Goal: Information Seeking & Learning: Learn about a topic

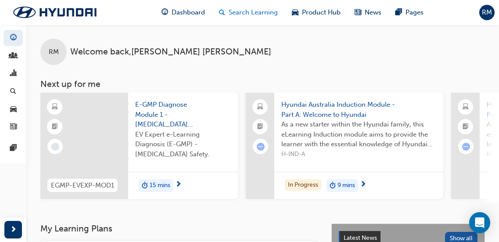
click at [257, 9] on span "Search Learning" at bounding box center [253, 12] width 49 height 10
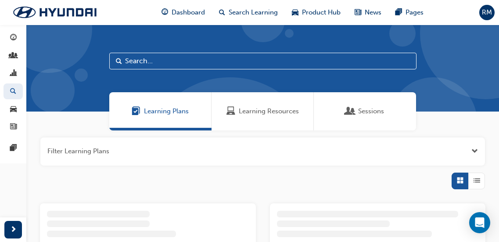
click at [234, 109] on span "Learning Resources" at bounding box center [230, 111] width 9 height 10
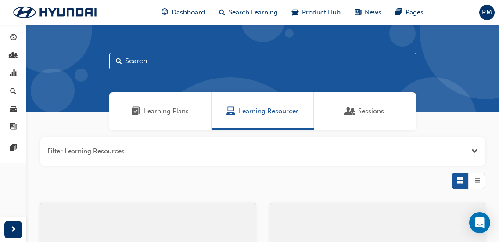
click at [191, 64] on input "text" at bounding box center [262, 61] width 307 height 17
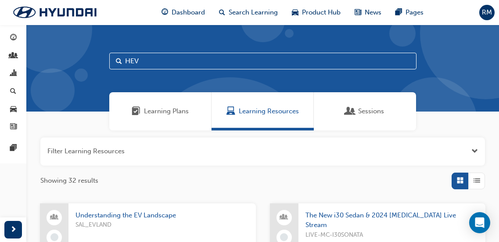
type input "HEV"
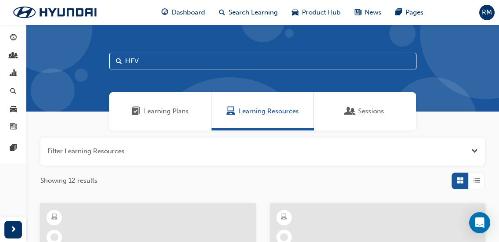
click at [478, 177] on span "List" at bounding box center [476, 180] width 7 height 10
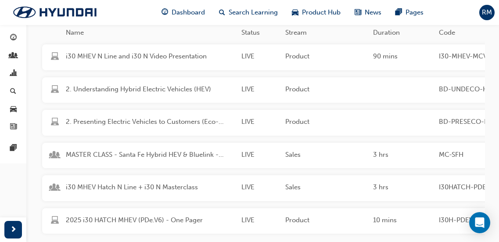
scroll to position [219, 0]
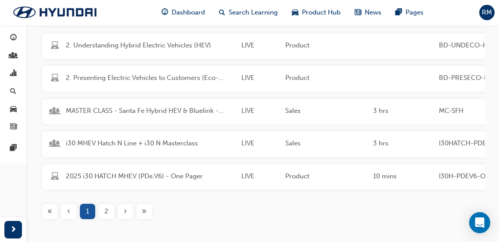
click at [120, 217] on div "›" at bounding box center [125, 211] width 15 height 15
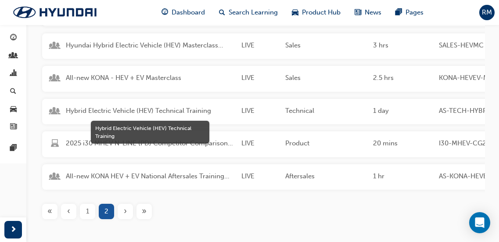
click at [143, 108] on span "Hybrid Electric Vehicle (HEV) Technical Training" at bounding box center [150, 111] width 168 height 10
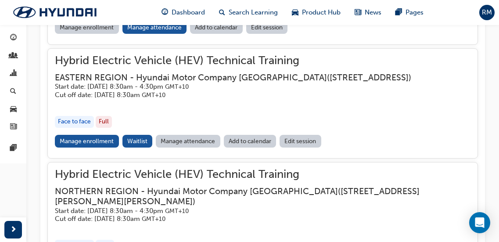
scroll to position [1049, 0]
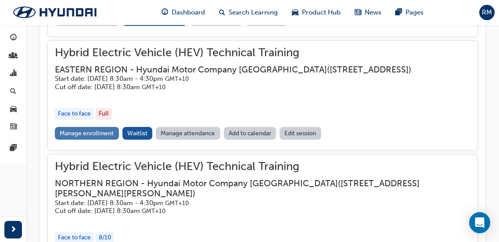
click at [114, 140] on link "Manage enrollment" at bounding box center [87, 133] width 64 height 13
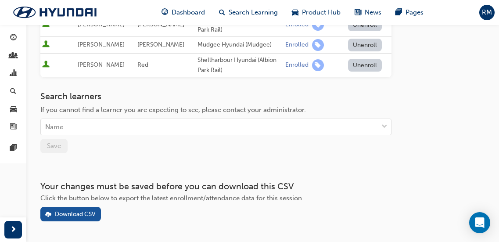
scroll to position [370, 0]
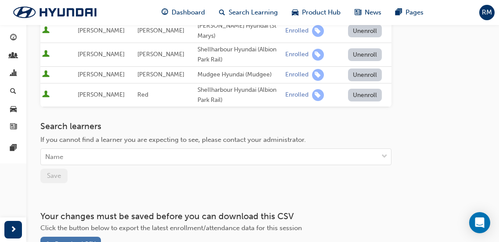
click at [91, 239] on div "Download CSV" at bounding box center [70, 243] width 50 height 9
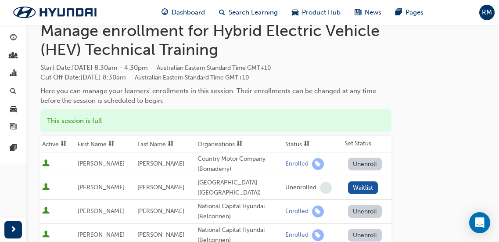
scroll to position [0, 0]
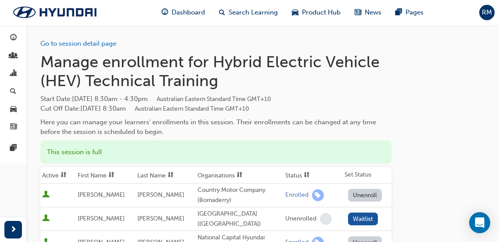
click at [101, 47] on div "Go to session detail page" at bounding box center [215, 37] width 351 height 24
click at [104, 44] on link "Go to session detail page" at bounding box center [78, 43] width 76 height 8
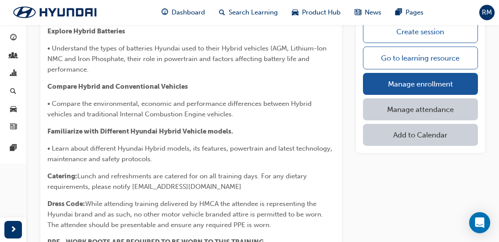
scroll to position [395, 0]
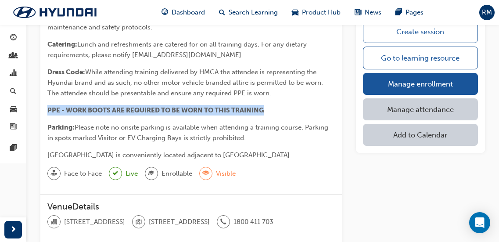
drag, startPoint x: 268, startPoint y: 110, endPoint x: 45, endPoint y: 109, distance: 222.4
copy span "PPE - WORK BOOTS ARE REQUIRED TO BE WORN TO THIS TRAINING"
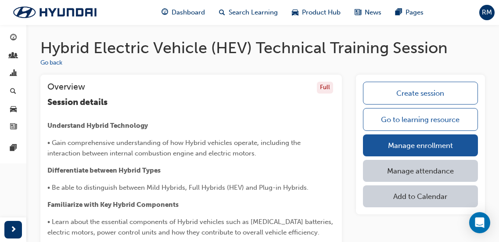
scroll to position [0, 0]
click at [62, 64] on button "Go back" at bounding box center [51, 63] width 22 height 10
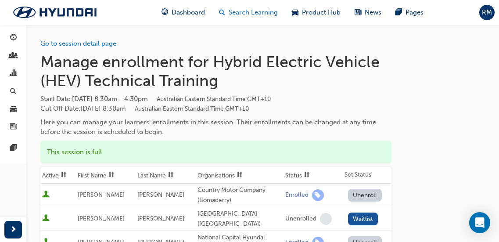
click at [251, 21] on div "Search Learning" at bounding box center [248, 13] width 73 height 18
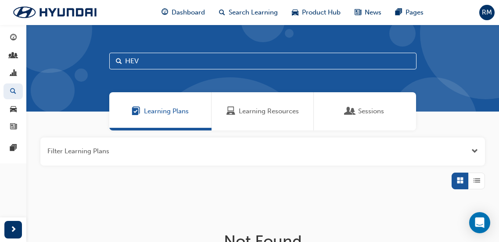
click at [266, 115] on span "Learning Resources" at bounding box center [269, 111] width 60 height 10
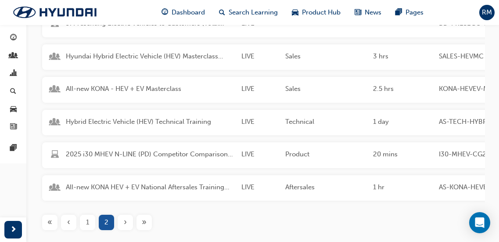
scroll to position [219, 0]
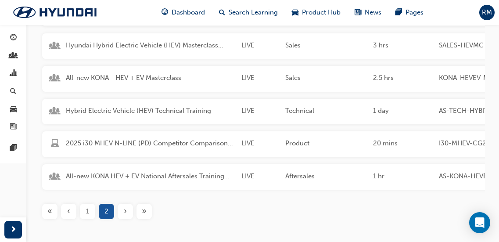
click at [181, 112] on span "Hybrid Electric Vehicle (HEV) Technical Training" at bounding box center [150, 111] width 168 height 10
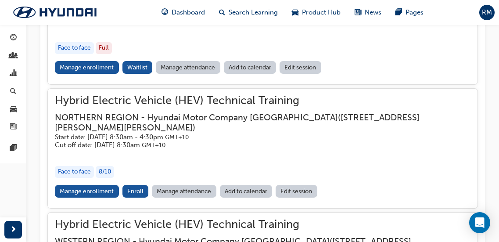
scroll to position [1123, 0]
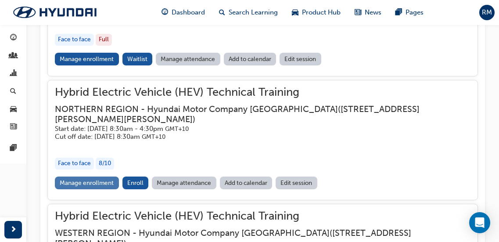
click at [107, 189] on link "Manage enrollment" at bounding box center [87, 182] width 64 height 13
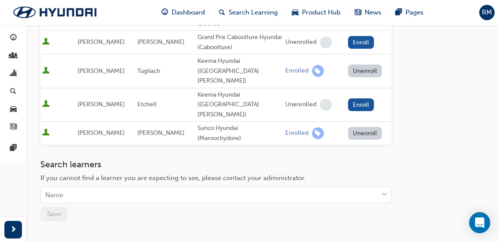
scroll to position [464, 0]
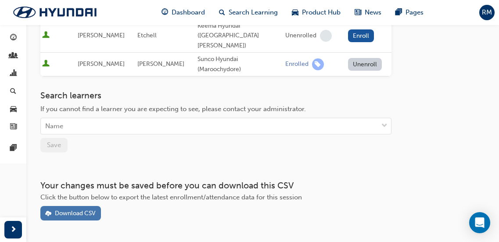
click at [89, 209] on div "Download CSV" at bounding box center [75, 212] width 41 height 7
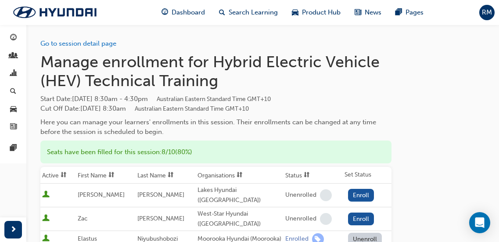
scroll to position [0, 0]
click at [111, 48] on div "Go to session detail page" at bounding box center [215, 37] width 351 height 24
click at [112, 45] on link "Go to session detail page" at bounding box center [78, 43] width 76 height 8
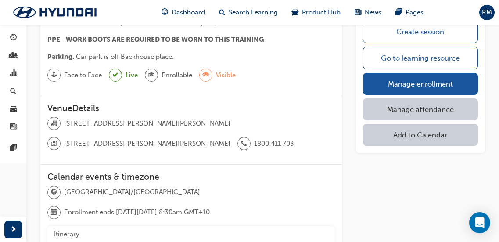
scroll to position [483, 0]
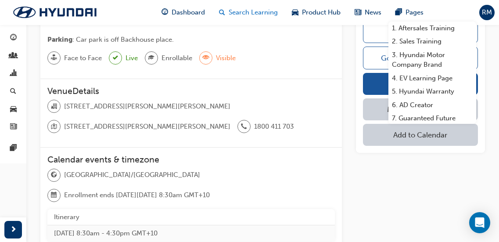
click at [249, 11] on span "Search Learning" at bounding box center [253, 12] width 49 height 10
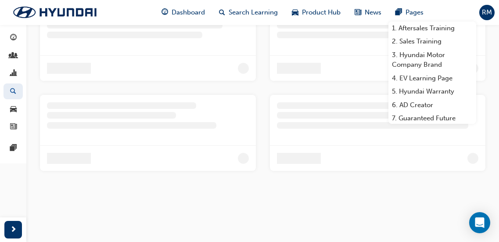
scroll to position [117, 0]
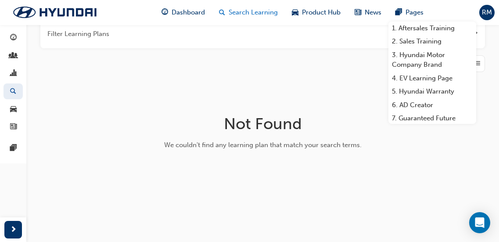
click at [242, 15] on span "Search Learning" at bounding box center [253, 12] width 49 height 10
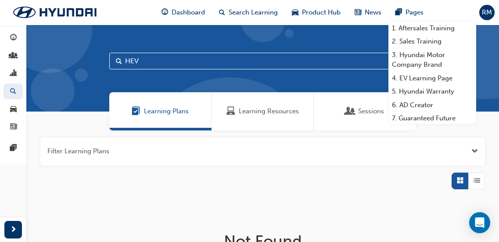
click at [241, 100] on div "Learning Resources" at bounding box center [262, 111] width 102 height 38
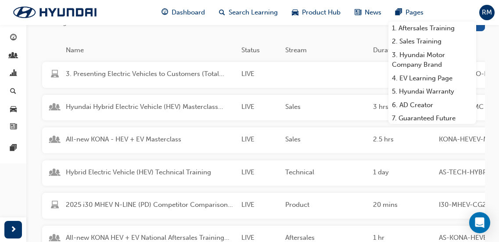
scroll to position [175, 0]
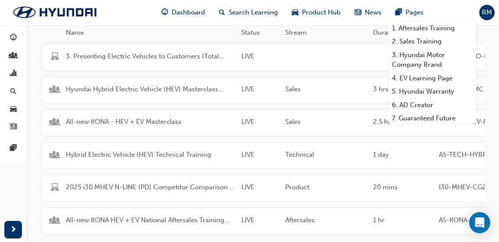
click at [182, 162] on div "Hybrid Electric Vehicle (HEV) Technical Training LIVE Technical 1 day AS-TECH-H…" at bounding box center [373, 156] width 663 height 26
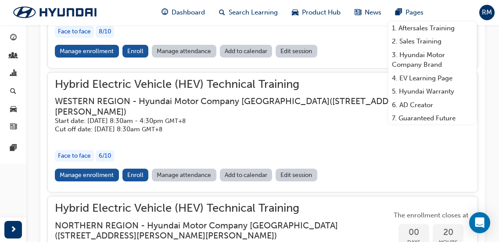
scroll to position [1299, 0]
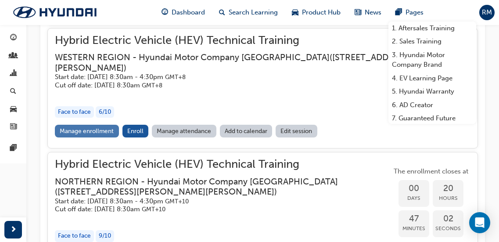
click at [104, 137] on link "Manage enrollment" at bounding box center [87, 131] width 64 height 13
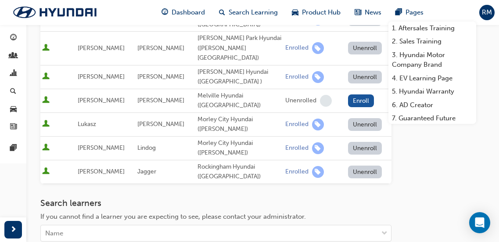
scroll to position [263, 0]
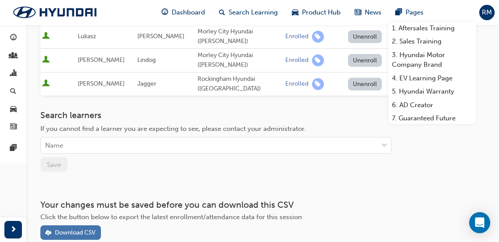
click at [86, 229] on div "Download CSV" at bounding box center [75, 232] width 41 height 7
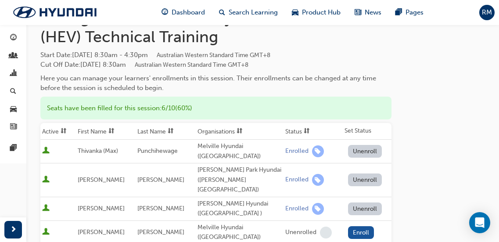
scroll to position [0, 0]
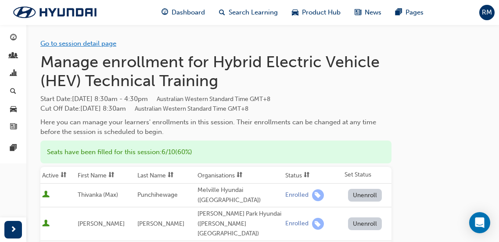
click at [113, 40] on link "Go to session detail page" at bounding box center [78, 43] width 76 height 8
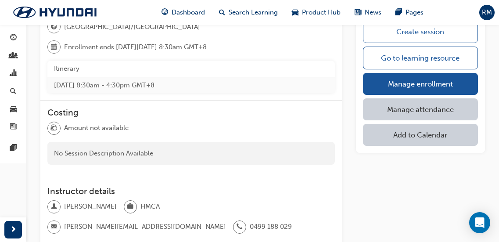
scroll to position [639, 0]
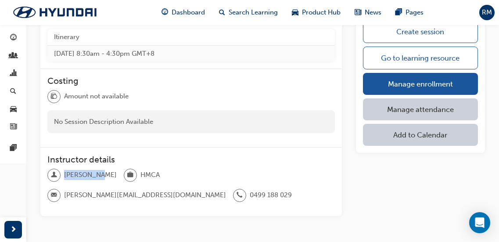
drag, startPoint x: 65, startPoint y: 154, endPoint x: 97, endPoint y: 152, distance: 31.6
click at [97, 170] on span "[PERSON_NAME]" at bounding box center [90, 175] width 53 height 10
drag, startPoint x: 97, startPoint y: 153, endPoint x: 64, endPoint y: 153, distance: 33.3
click at [64, 170] on span "[PERSON_NAME]" at bounding box center [90, 175] width 53 height 10
copy span "[PERSON_NAME]"
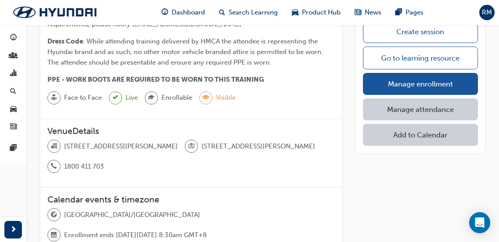
scroll to position [376, 0]
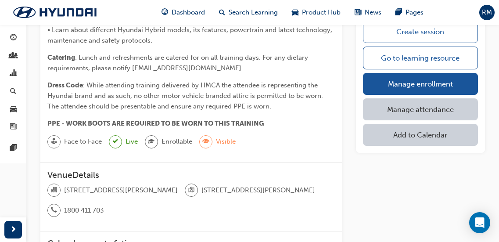
drag, startPoint x: 66, startPoint y: 190, endPoint x: 165, endPoint y: 189, distance: 98.7
click at [165, 189] on span "[STREET_ADDRESS][PERSON_NAME]" at bounding box center [121, 190] width 114 height 10
drag, startPoint x: 170, startPoint y: 189, endPoint x: 63, endPoint y: 189, distance: 107.1
click at [63, 189] on div "[STREET_ADDRESS][PERSON_NAME]" at bounding box center [112, 189] width 130 height 13
copy div "[STREET_ADDRESS][PERSON_NAME]"
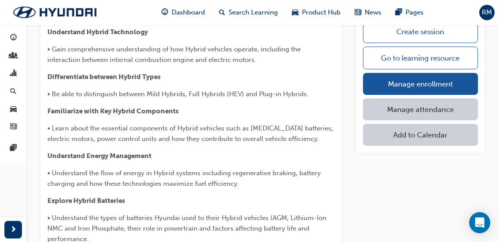
scroll to position [0, 0]
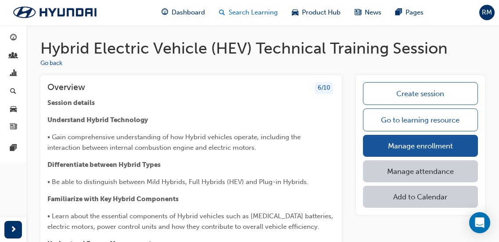
click at [227, 14] on div "Search Learning" at bounding box center [248, 13] width 73 height 18
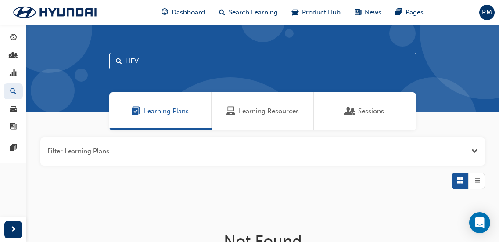
click at [260, 118] on div "Learning Resources" at bounding box center [262, 111] width 102 height 38
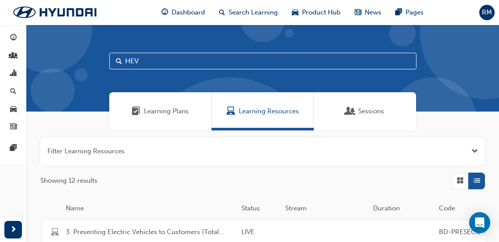
drag, startPoint x: 165, startPoint y: 62, endPoint x: 37, endPoint y: 52, distance: 128.5
click at [37, 52] on div "HEV" at bounding box center [262, 68] width 473 height 87
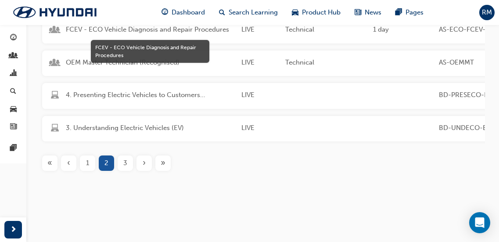
scroll to position [274, 0]
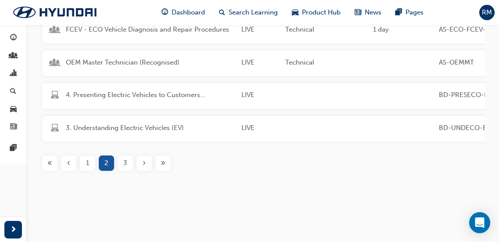
type input "ECO"
click at [142, 168] on div "›" at bounding box center [143, 162] width 15 height 15
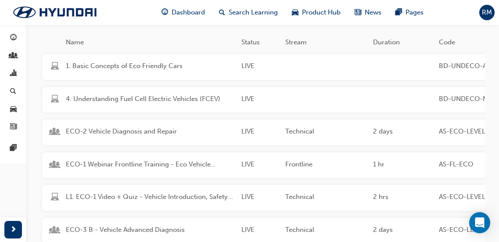
scroll to position [143, 0]
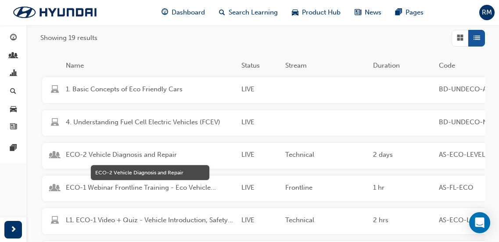
click at [144, 151] on span "ECO-2 Vehicle Diagnosis and Repair" at bounding box center [150, 155] width 168 height 10
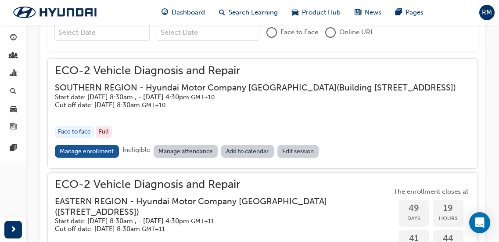
scroll to position [867, 0]
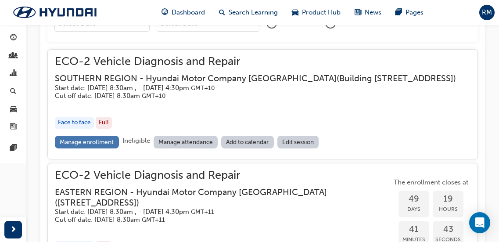
click at [108, 148] on link "Manage enrollment" at bounding box center [87, 142] width 64 height 13
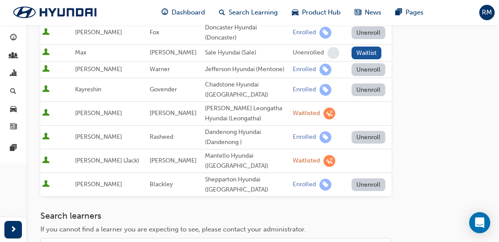
scroll to position [360, 0]
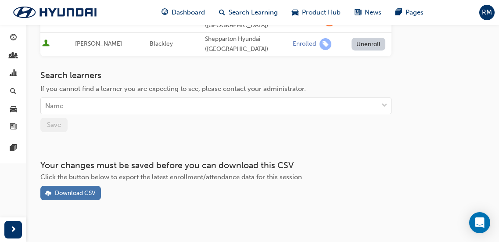
click at [96, 186] on button "Download CSV" at bounding box center [70, 193] width 61 height 14
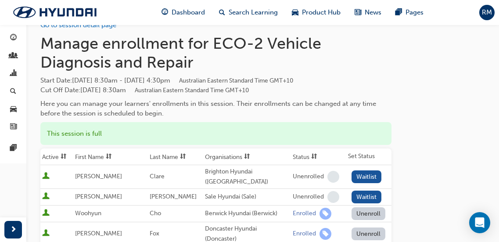
scroll to position [0, 0]
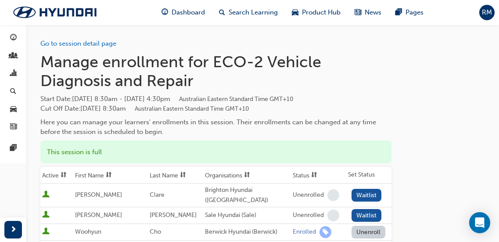
click at [85, 38] on div "Go to session detail page" at bounding box center [215, 37] width 351 height 24
click at [86, 41] on link "Go to session detail page" at bounding box center [78, 43] width 76 height 8
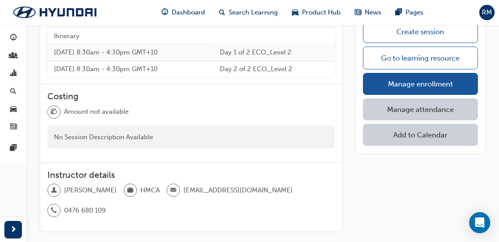
scroll to position [526, 0]
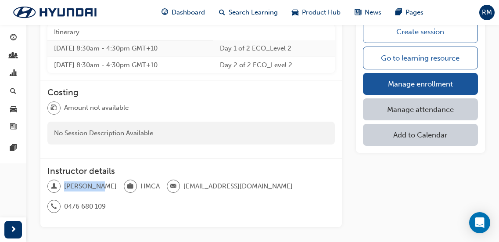
drag, startPoint x: 65, startPoint y: 183, endPoint x: 99, endPoint y: 183, distance: 33.3
click at [99, 183] on div "[PERSON_NAME] [EMAIL_ADDRESS][DOMAIN_NAME] 0476 680 109" at bounding box center [190, 199] width 287 height 40
copy span "[PERSON_NAME]"
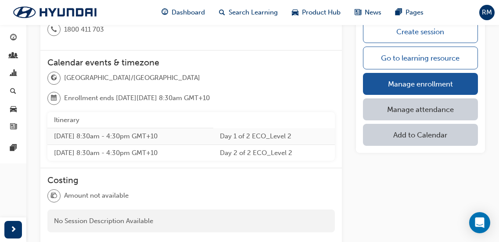
scroll to position [395, 0]
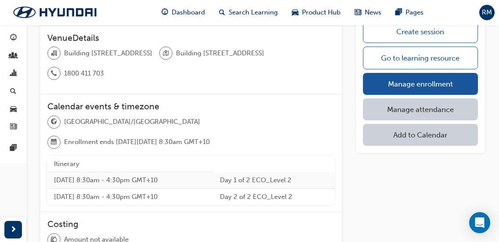
drag, startPoint x: 279, startPoint y: 53, endPoint x: 62, endPoint y: 56, distance: 217.2
click at [62, 56] on div "Building [STREET_ADDRESS] 1800 411 703" at bounding box center [190, 67] width 287 height 40
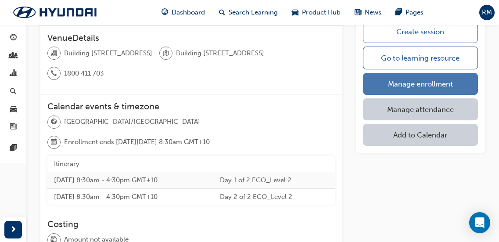
copy div "Building [STREET_ADDRESS]"
